Goal: Navigation & Orientation: Understand site structure

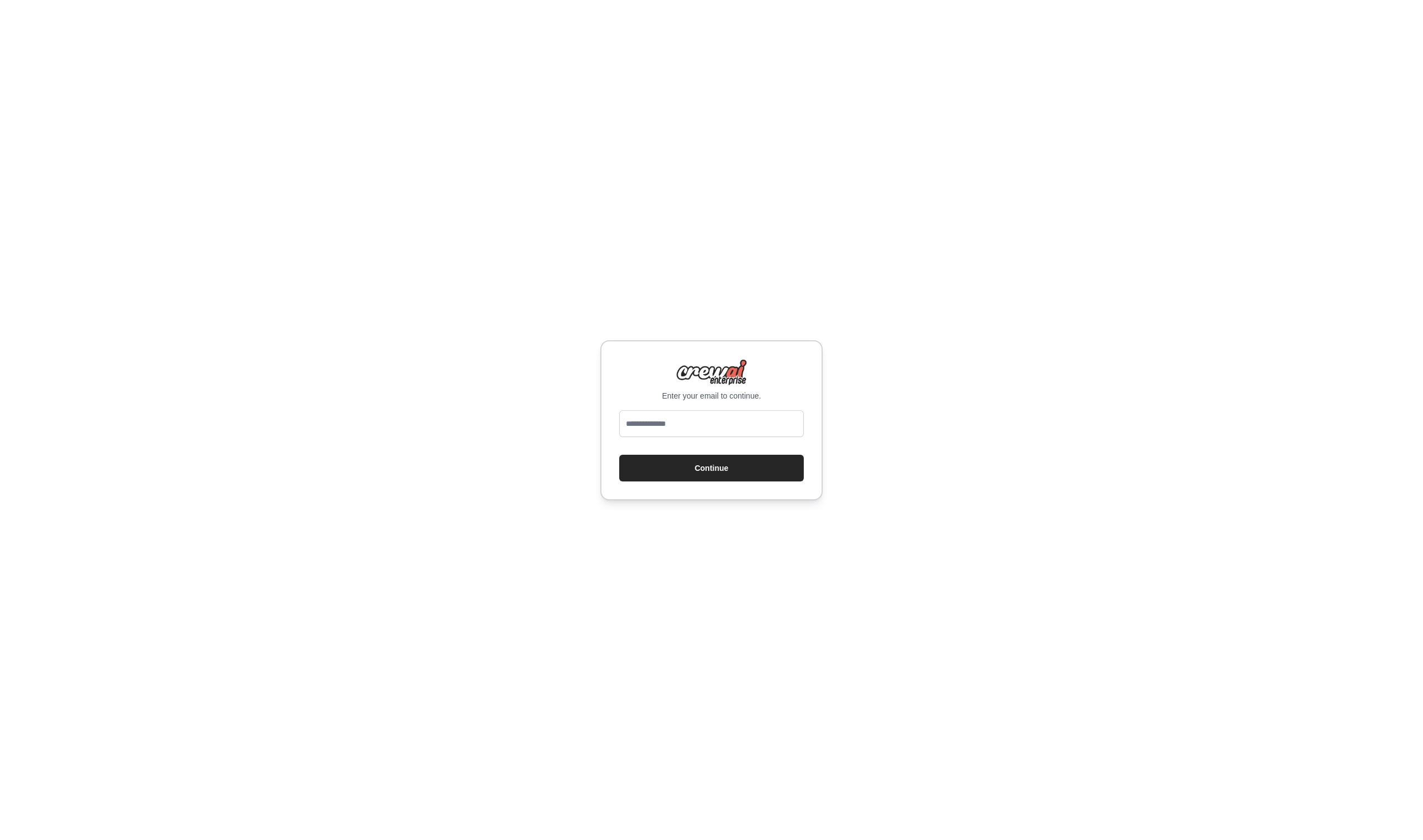
type input "**********"
click at [728, 463] on button "Continue" at bounding box center [711, 468] width 184 height 26
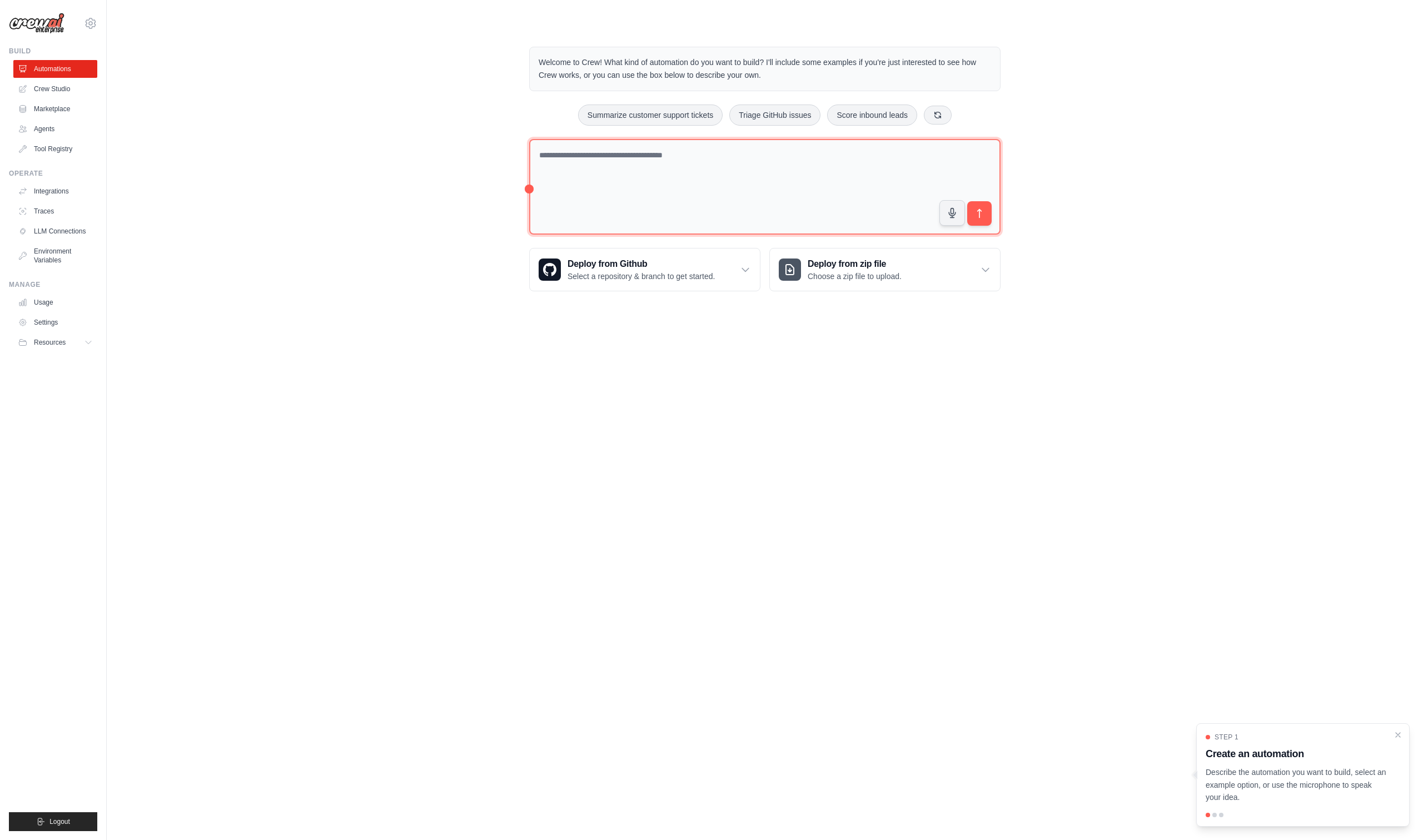
click at [728, 164] on textarea at bounding box center [765, 187] width 471 height 96
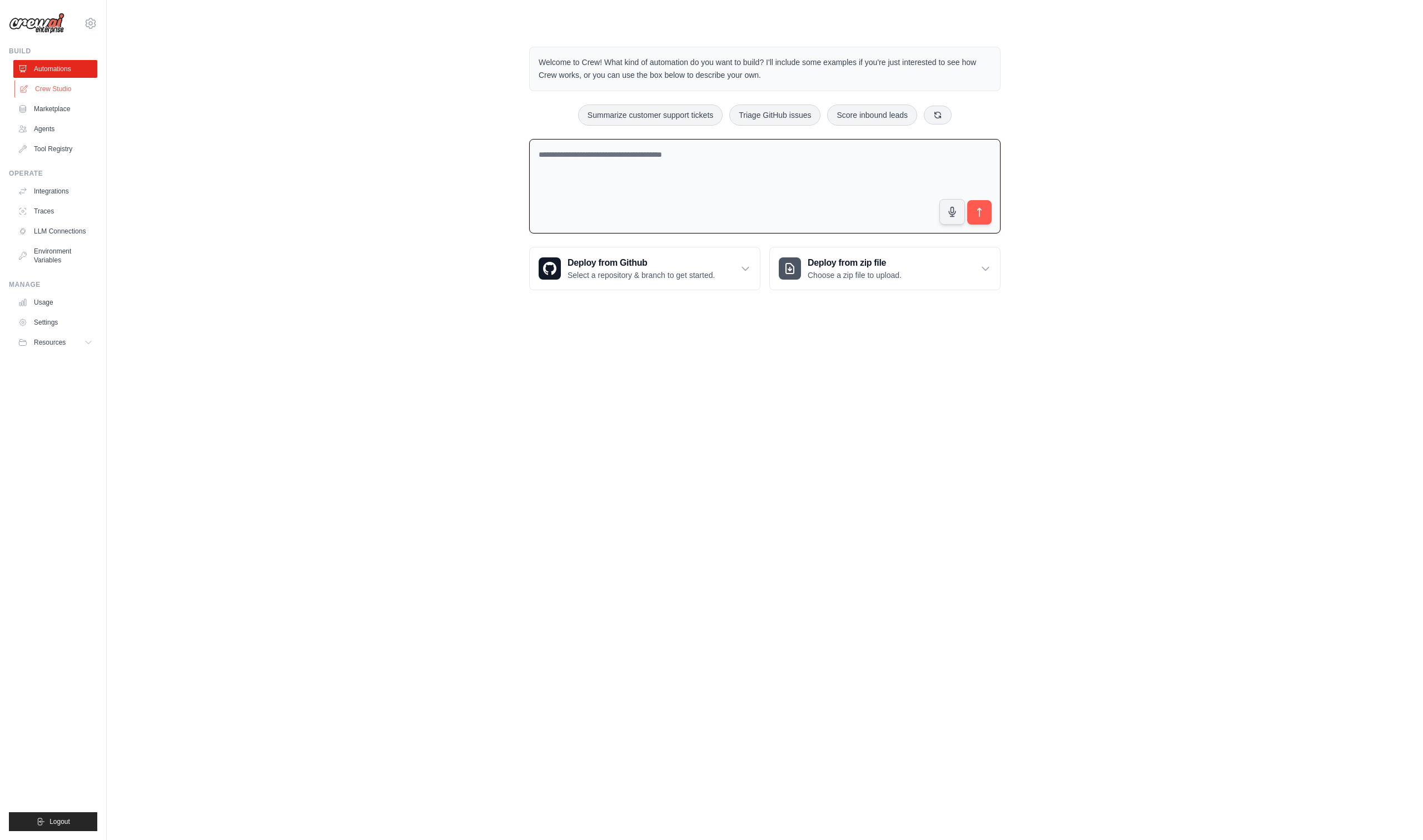
click at [49, 93] on link "Crew Studio" at bounding box center [56, 89] width 84 height 18
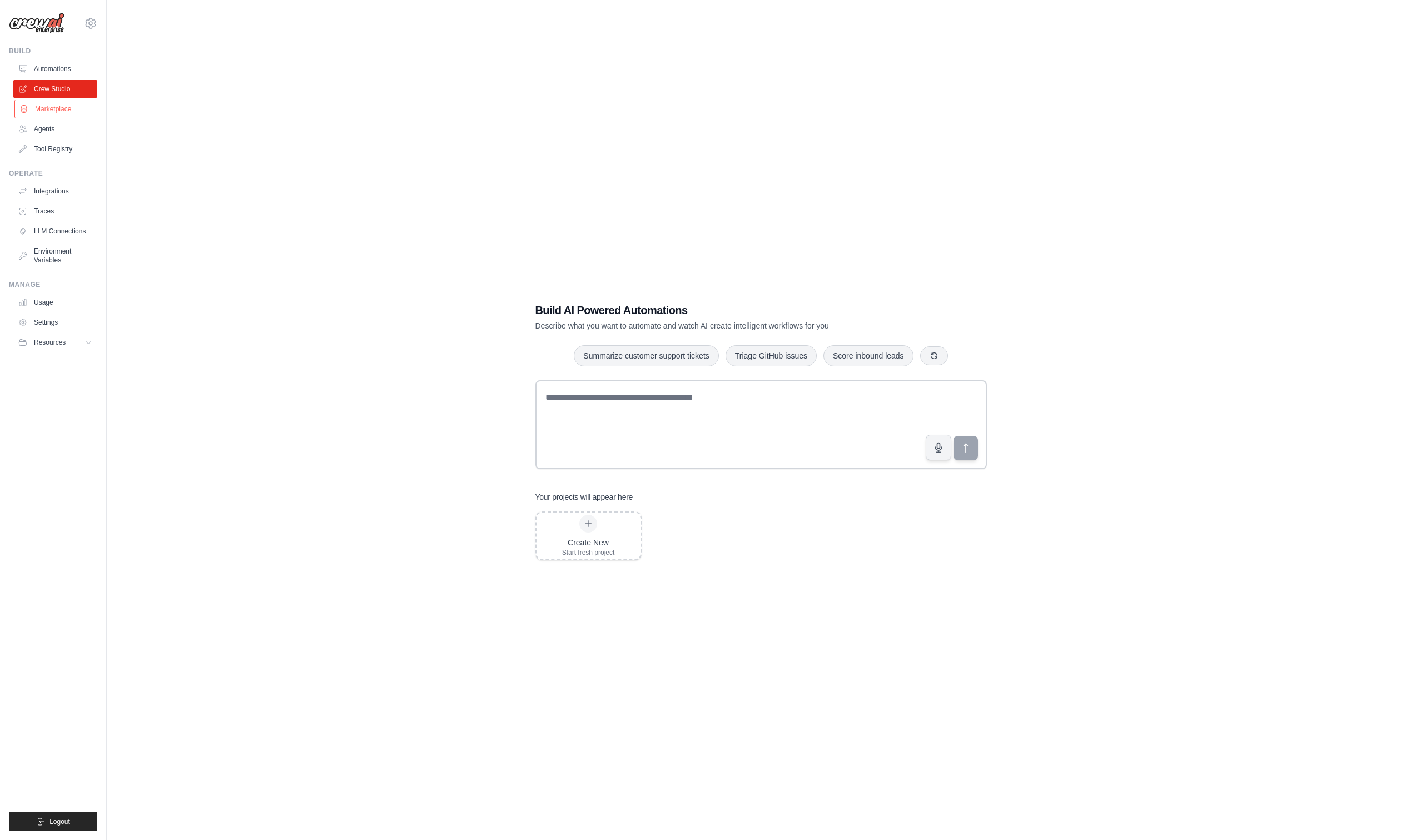
click at [52, 112] on link "Marketplace" at bounding box center [56, 109] width 84 height 18
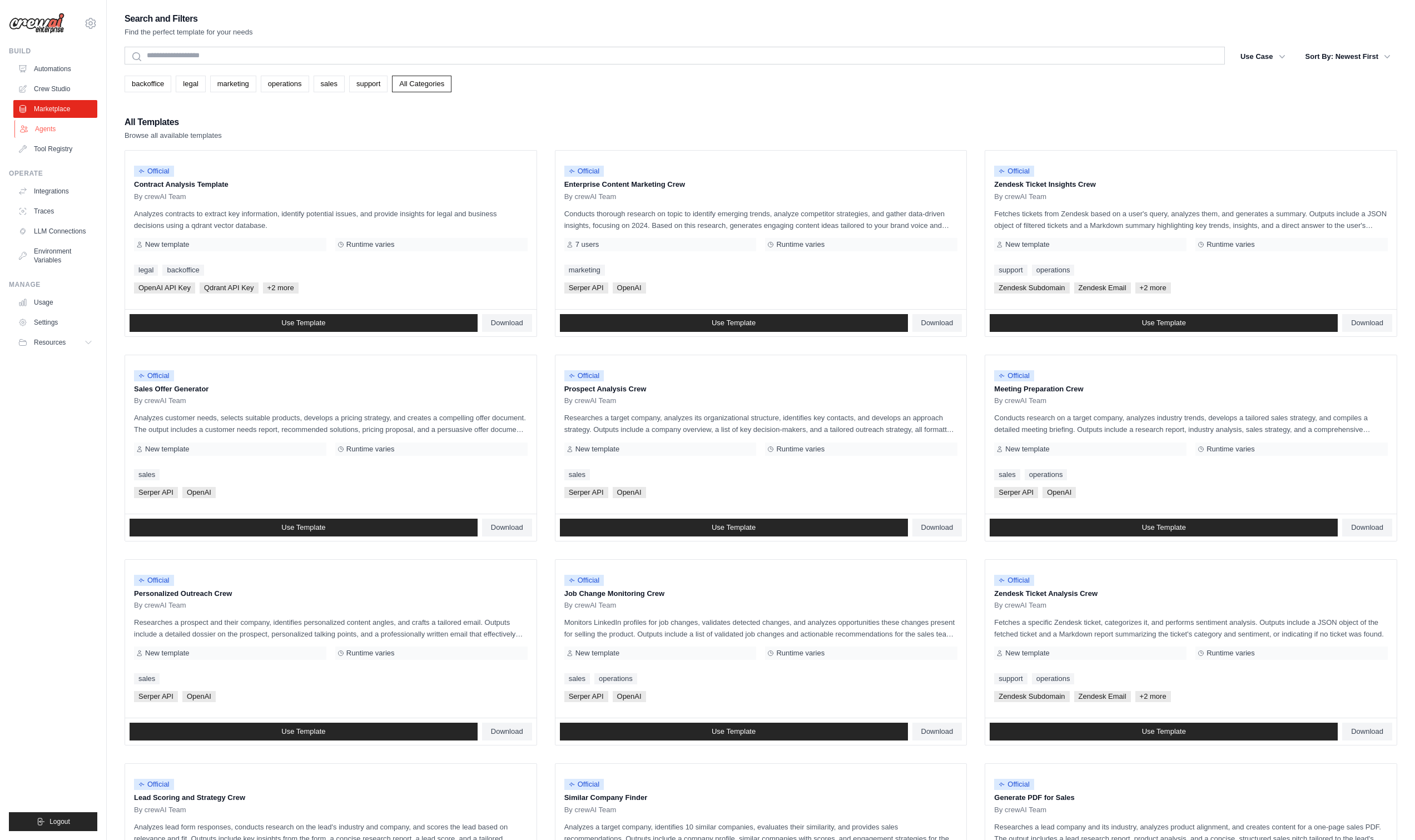
click at [52, 130] on link "Agents" at bounding box center [56, 129] width 84 height 18
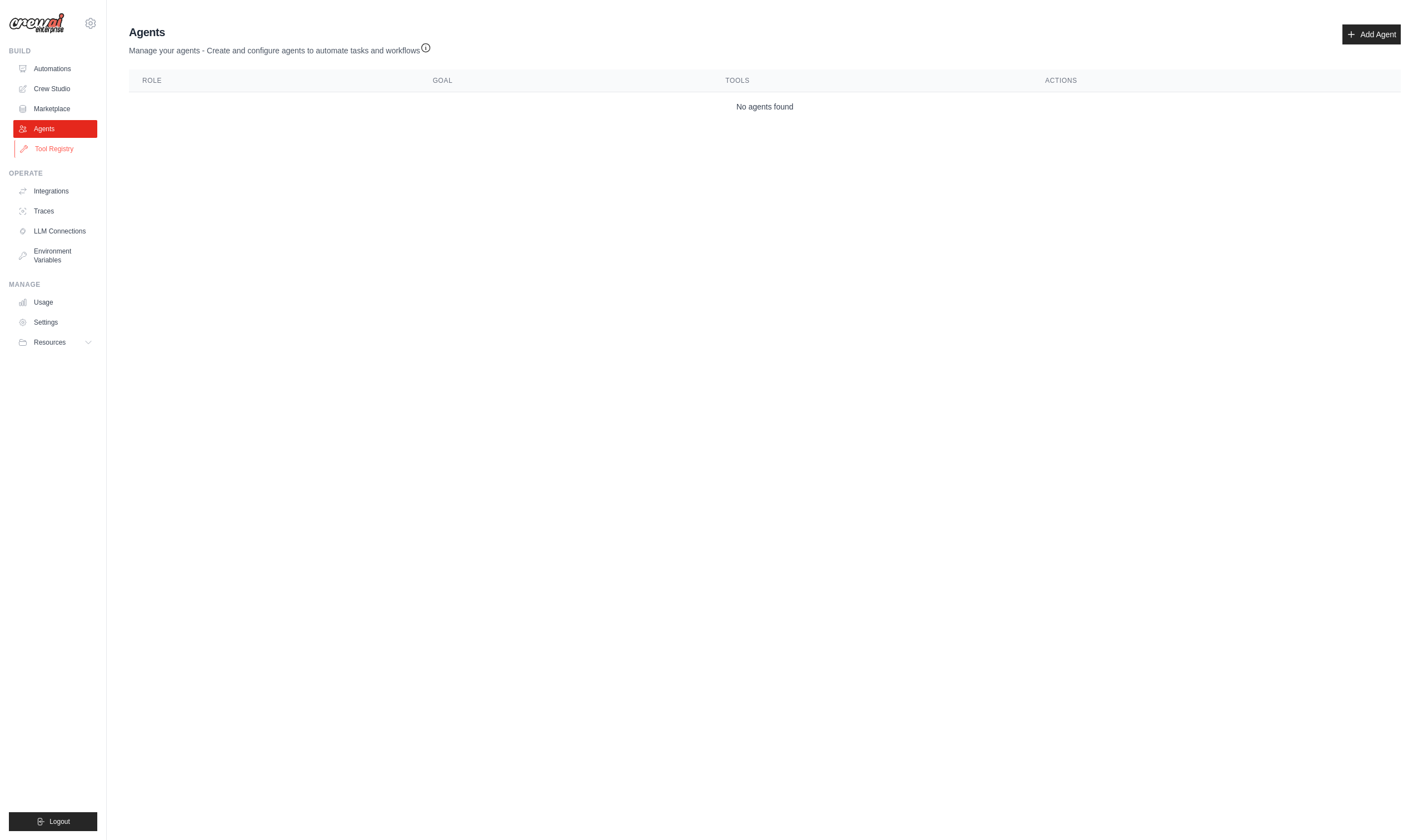
click at [55, 142] on link "Tool Registry" at bounding box center [56, 149] width 84 height 18
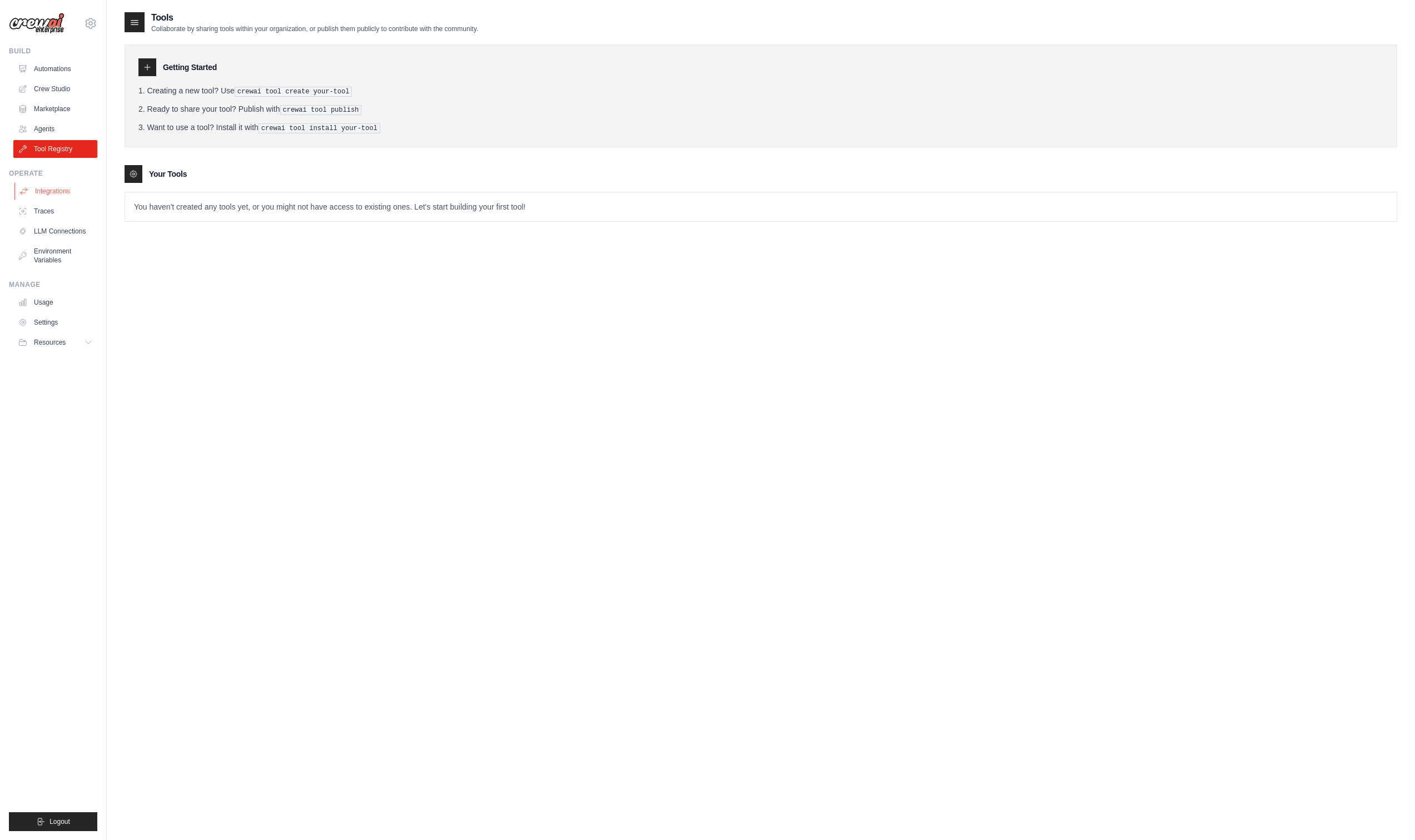
click at [64, 195] on link "Integrations" at bounding box center [56, 191] width 84 height 18
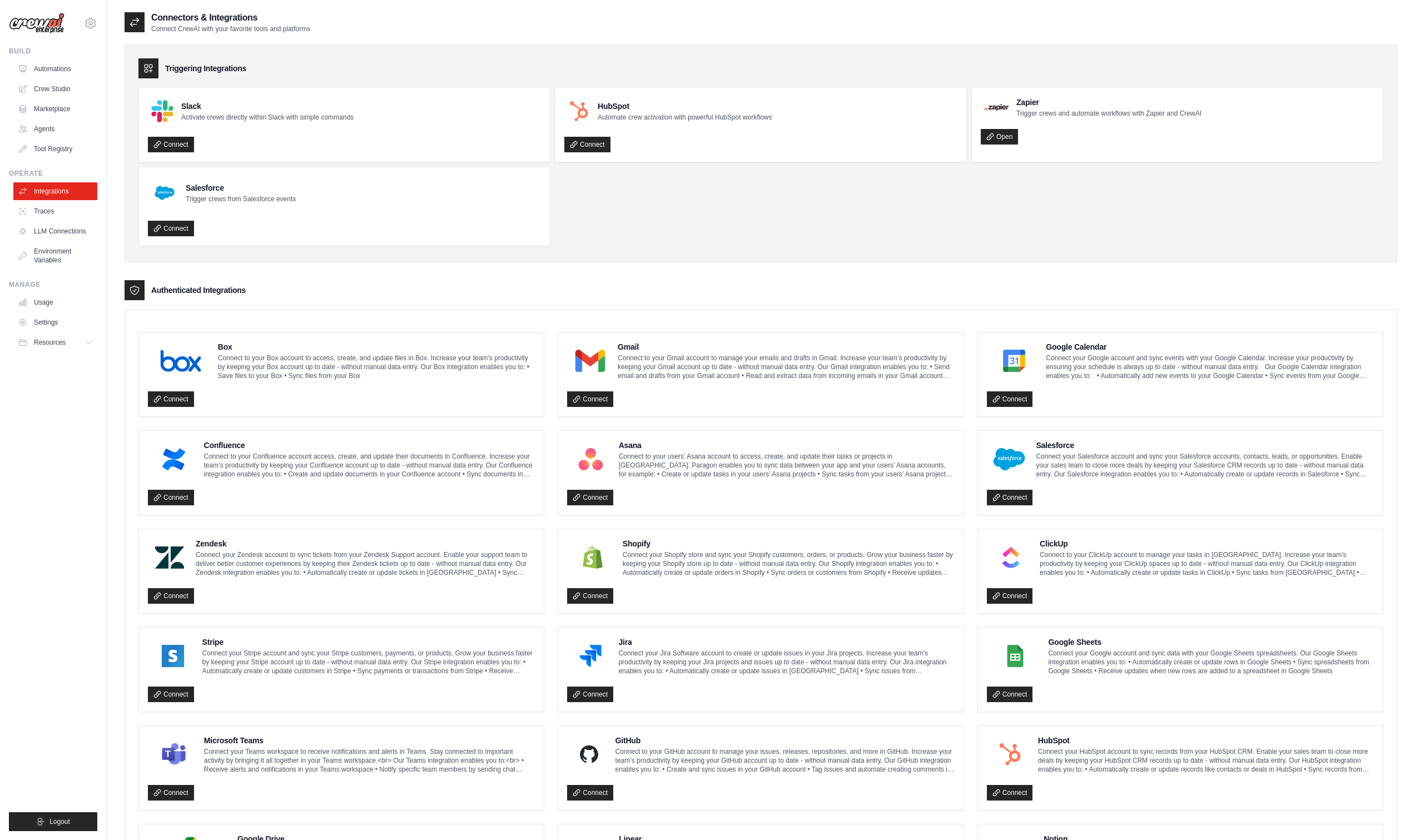
click at [64, 211] on link "Traces" at bounding box center [55, 211] width 84 height 18
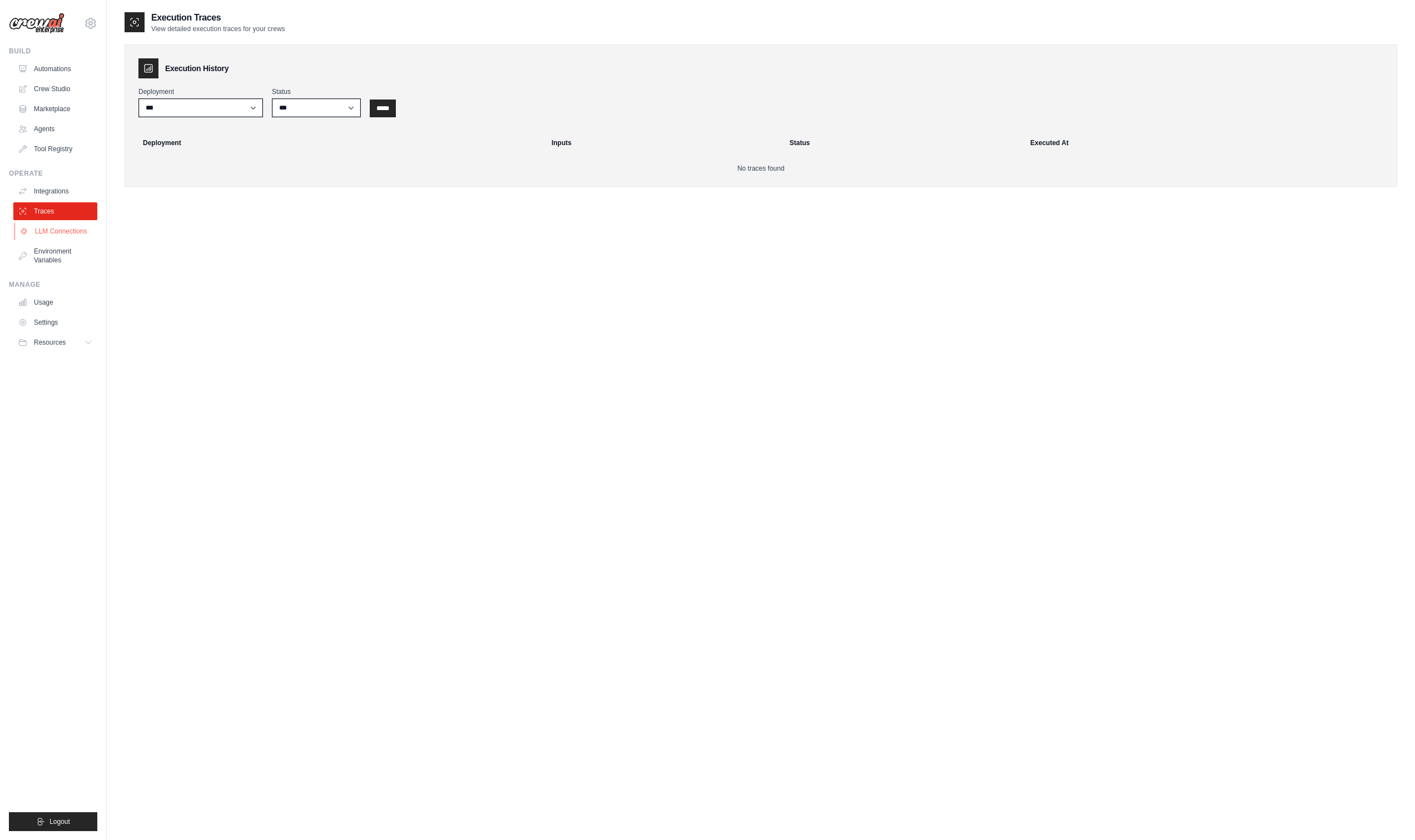
click at [64, 232] on link "LLM Connections" at bounding box center [56, 231] width 84 height 18
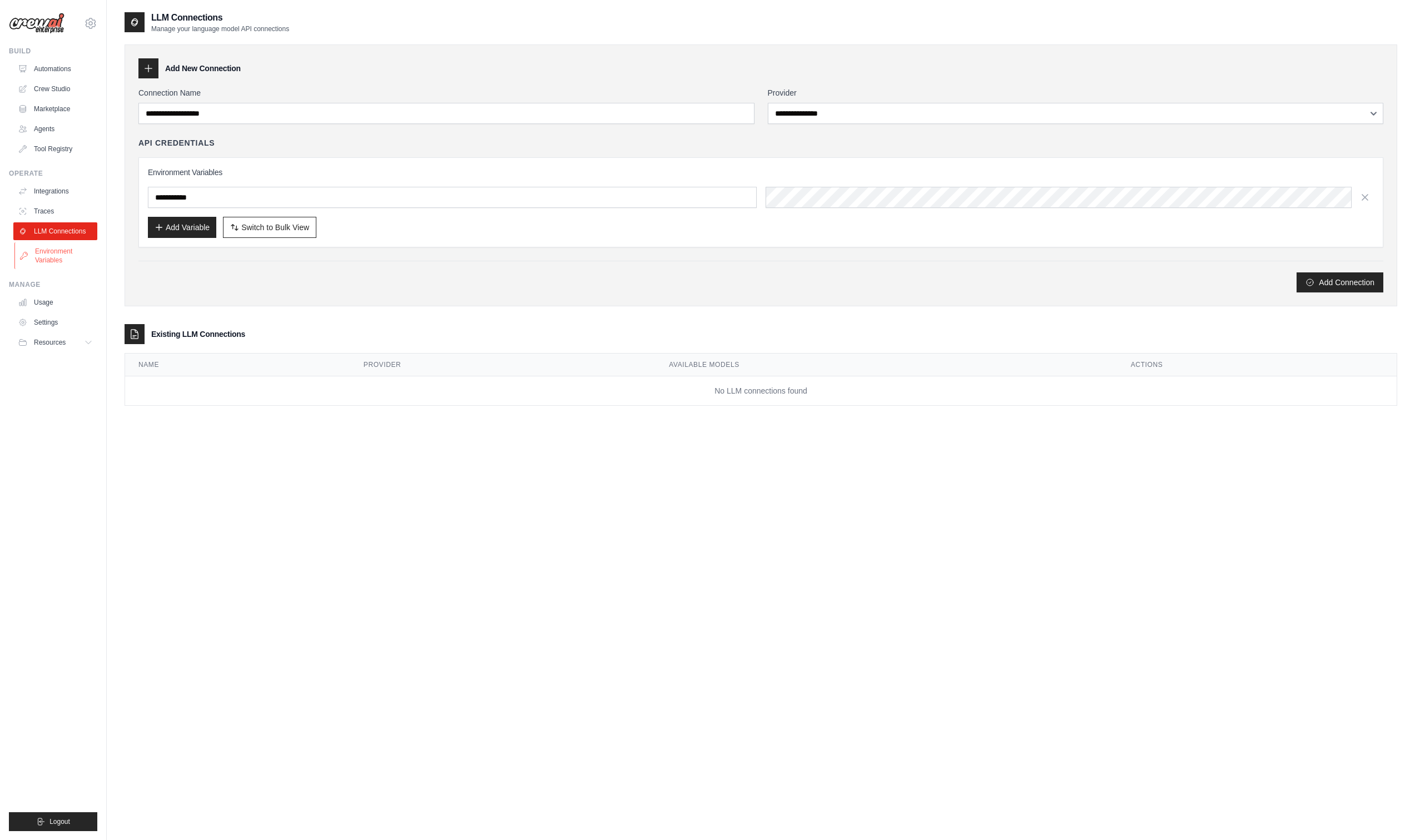
click at [64, 247] on link "Environment Variables" at bounding box center [56, 255] width 84 height 26
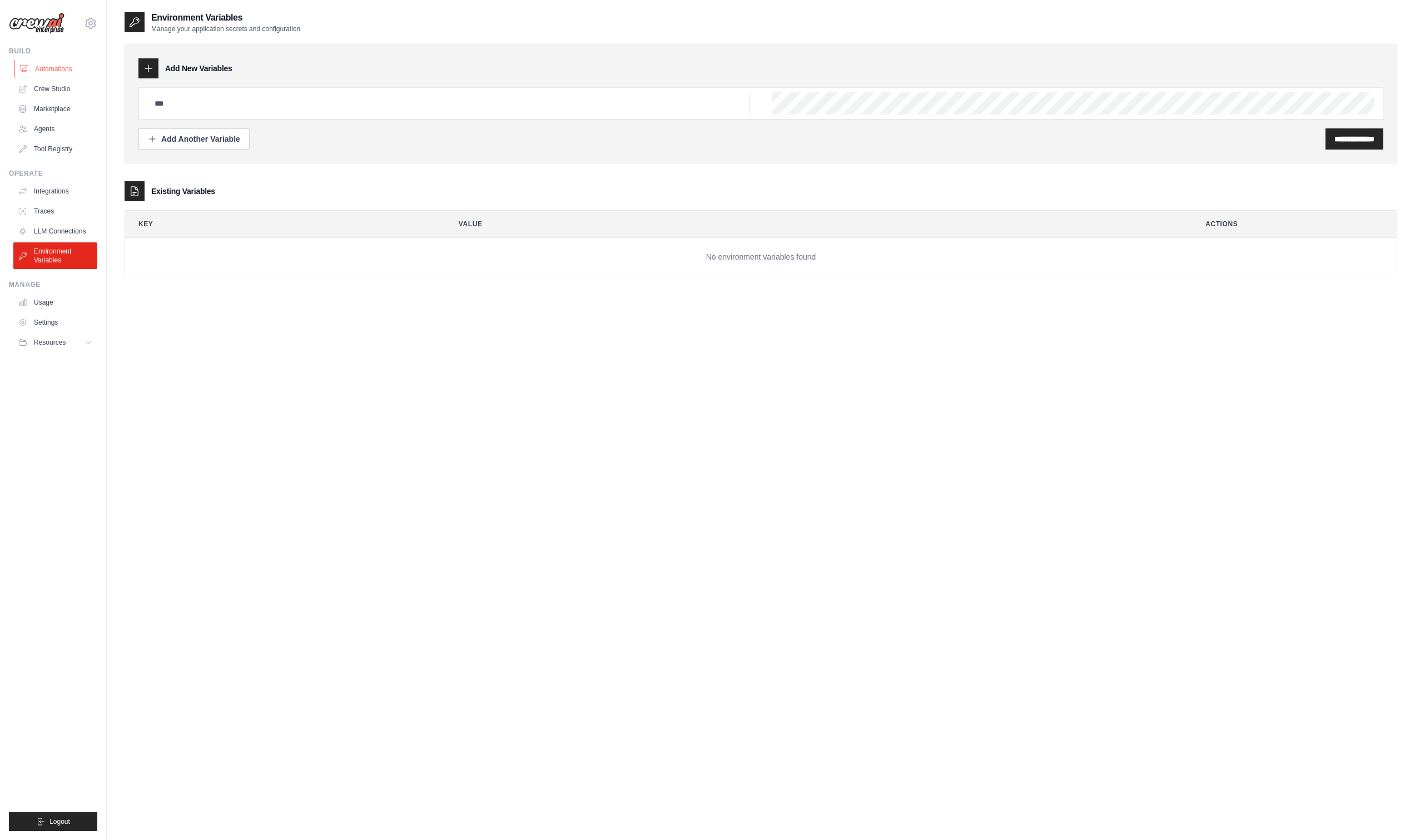
click at [58, 68] on link "Automations" at bounding box center [56, 69] width 84 height 18
